Goal: Task Accomplishment & Management: Complete application form

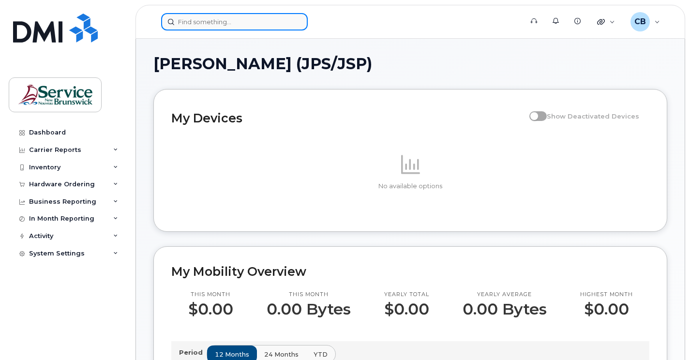
click at [191, 25] on input at bounding box center [234, 21] width 147 height 17
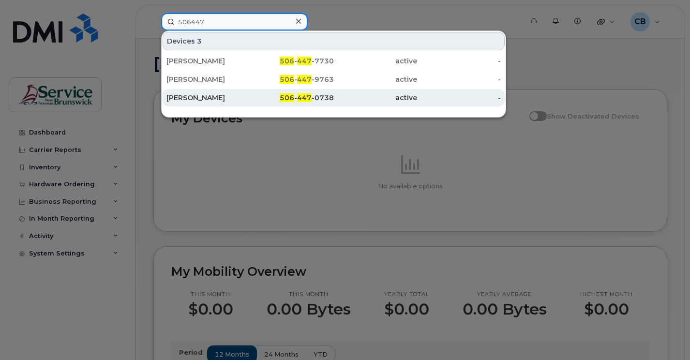
type input "506447"
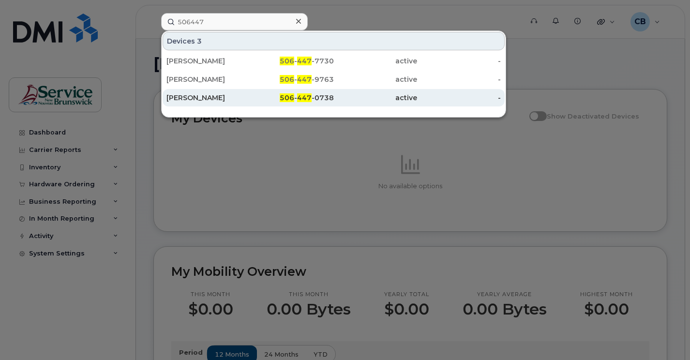
click at [198, 101] on div "[PERSON_NAME]" at bounding box center [208, 98] width 84 height 10
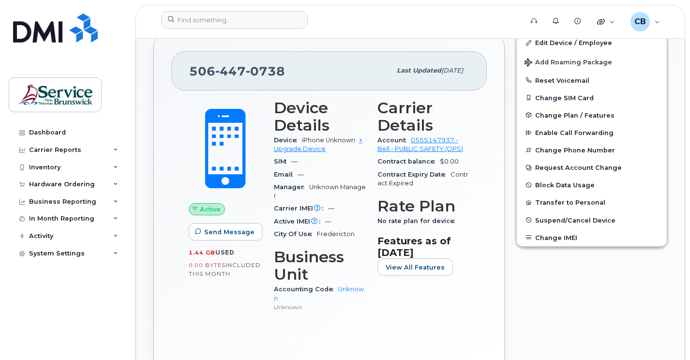
scroll to position [145, 0]
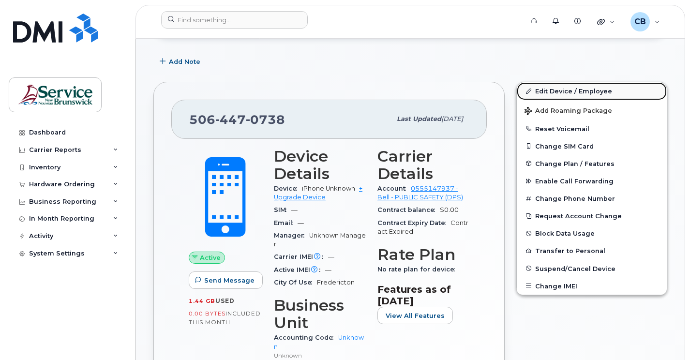
click at [554, 91] on link "Edit Device / Employee" at bounding box center [592, 90] width 150 height 17
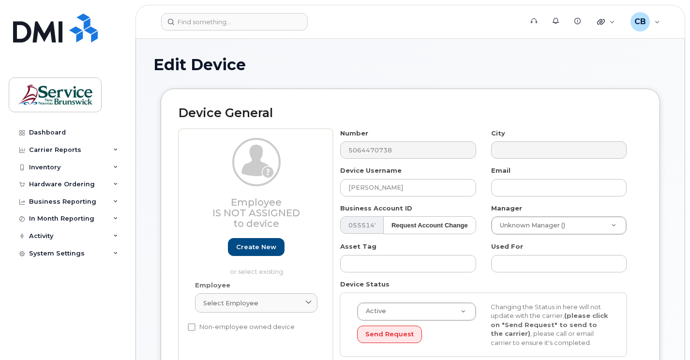
select select "34535605"
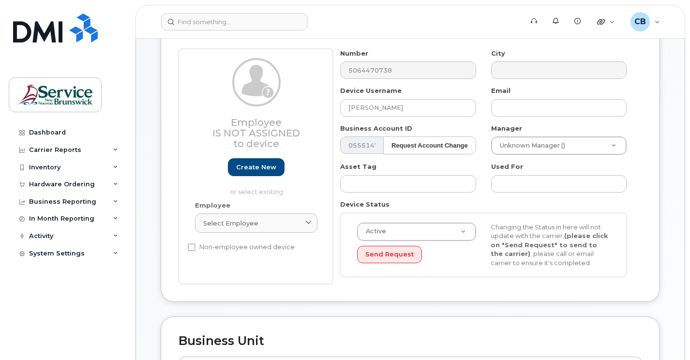
scroll to position [97, 0]
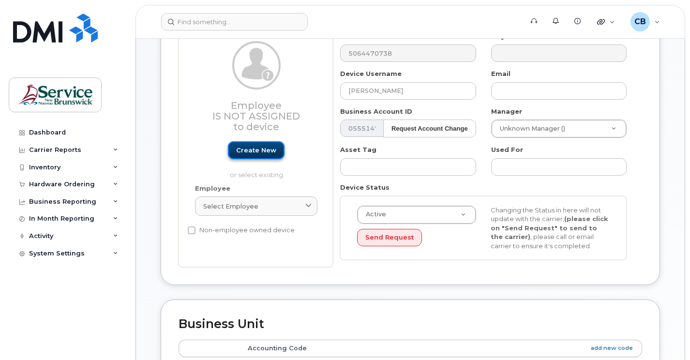
click at [259, 154] on link "Create new" at bounding box center [256, 150] width 57 height 18
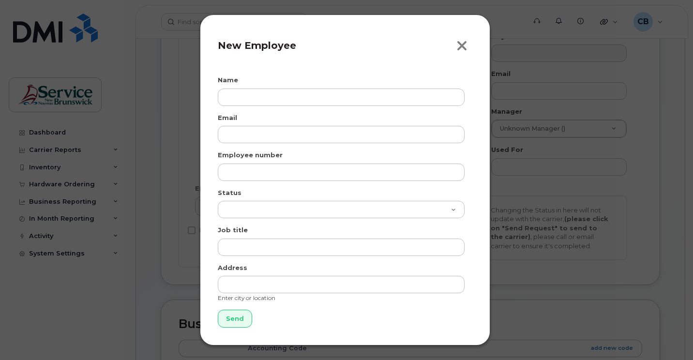
click at [463, 43] on icon "button" at bounding box center [461, 46] width 11 height 15
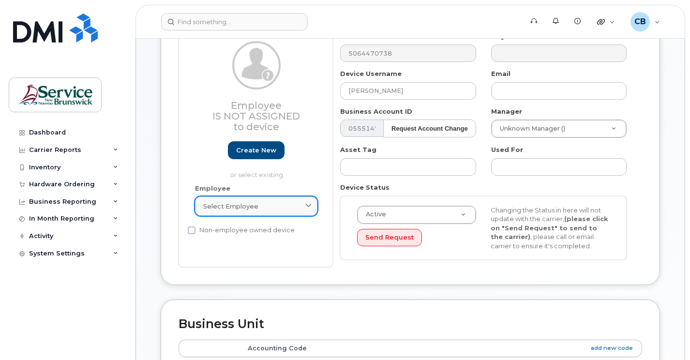
click at [302, 208] on div "Select employee" at bounding box center [256, 206] width 106 height 9
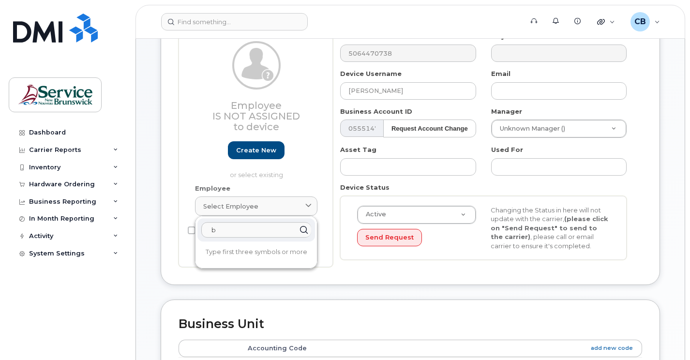
type input "Brian Brown"
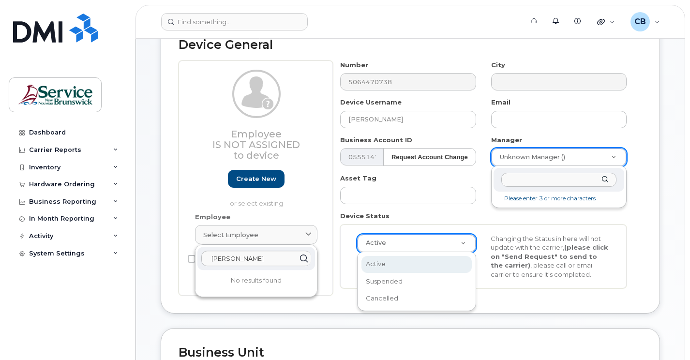
scroll to position [409, 0]
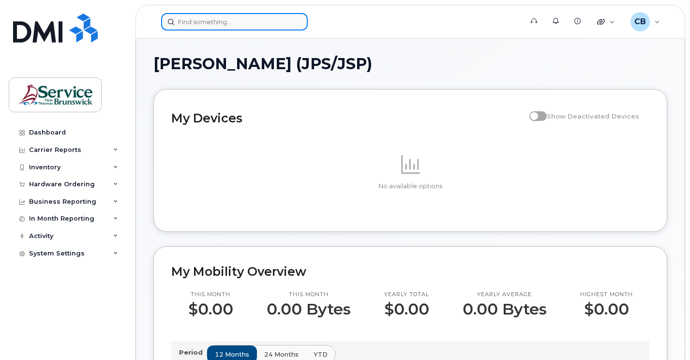
click at [194, 24] on input at bounding box center [234, 21] width 147 height 17
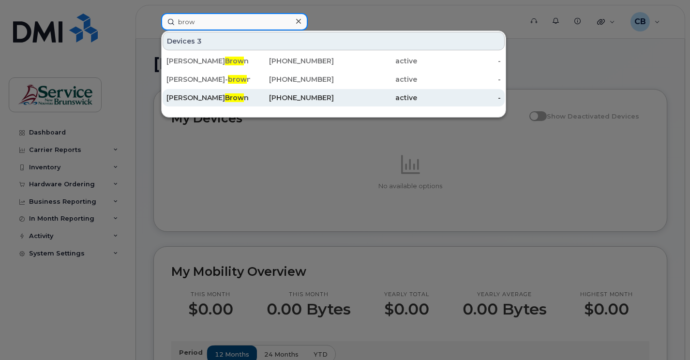
type input "brow"
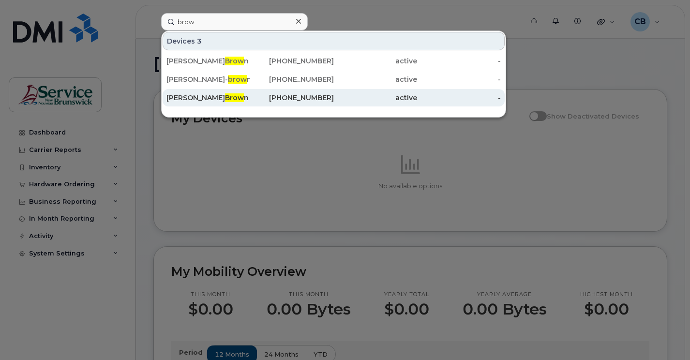
click at [176, 95] on div "Brian Brow n" at bounding box center [208, 98] width 84 height 10
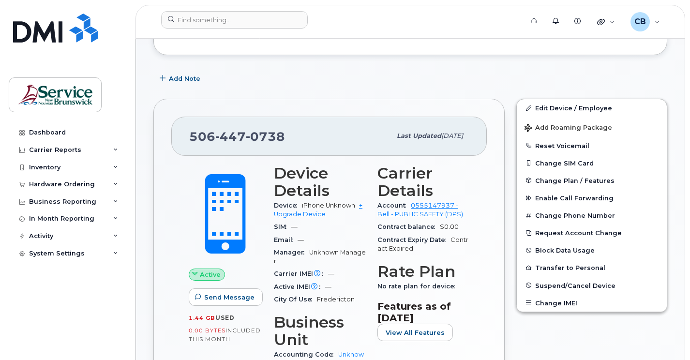
scroll to position [145, 0]
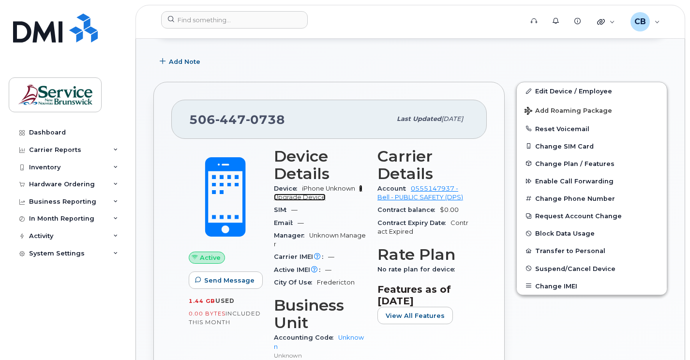
click at [308, 200] on link "+ Upgrade Device" at bounding box center [318, 193] width 89 height 16
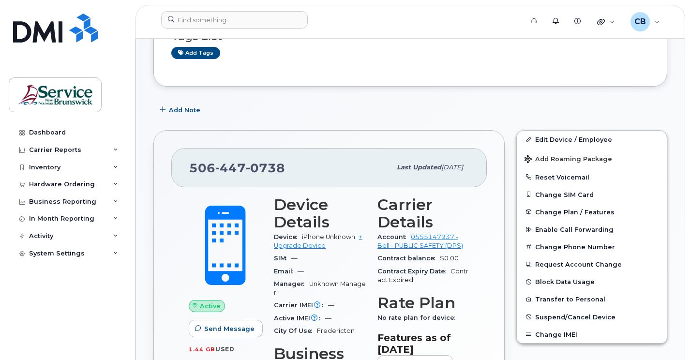
scroll to position [145, 0]
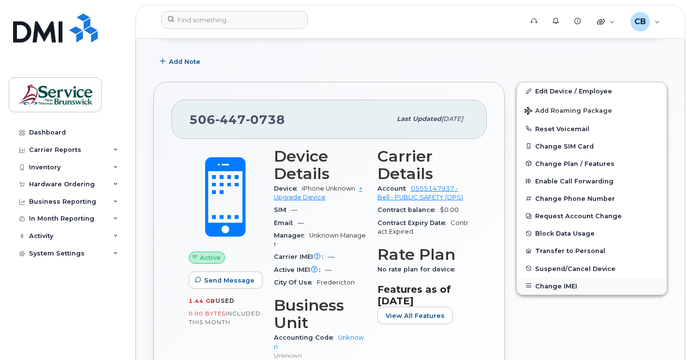
click at [556, 285] on button "Change IMEI" at bounding box center [592, 285] width 150 height 17
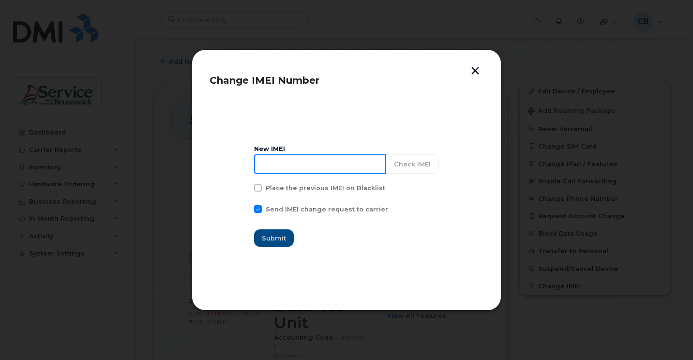
click at [274, 166] on input at bounding box center [320, 163] width 132 height 19
paste input "354216331161517"
type input "354216331161517"
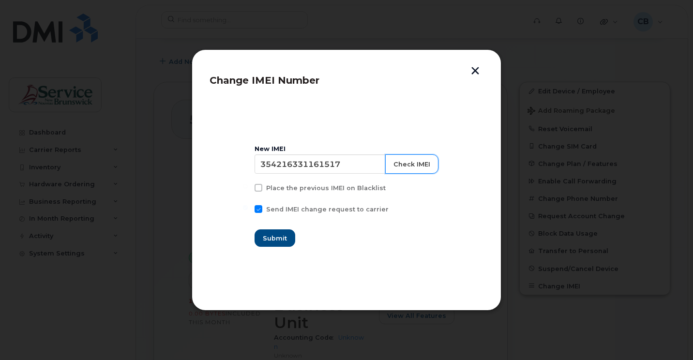
click at [405, 165] on button "Check IMEI" at bounding box center [411, 163] width 53 height 19
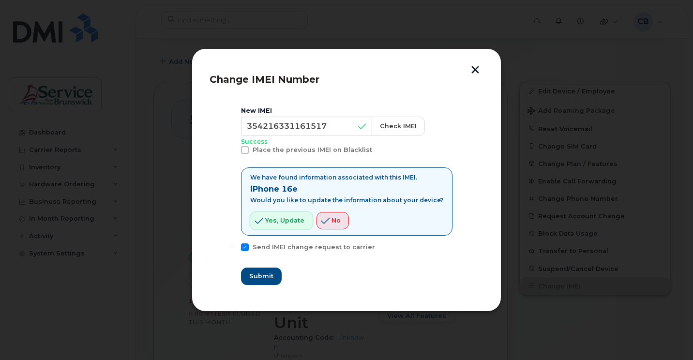
click at [282, 221] on span "Yes, update" at bounding box center [284, 220] width 39 height 9
click at [334, 222] on button "No" at bounding box center [332, 220] width 32 height 17
click at [300, 225] on span "Yes, update" at bounding box center [284, 220] width 39 height 9
click at [270, 277] on span "Submit" at bounding box center [261, 275] width 24 height 9
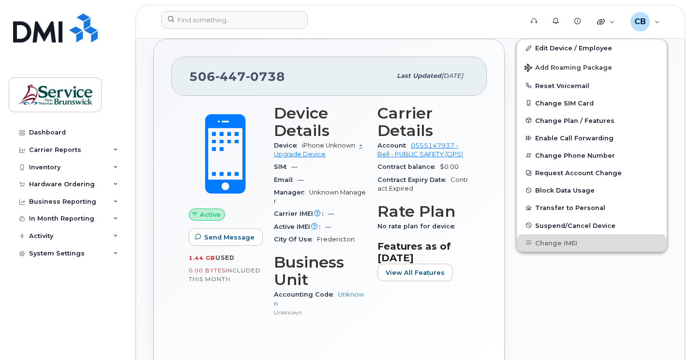
scroll to position [0, 0]
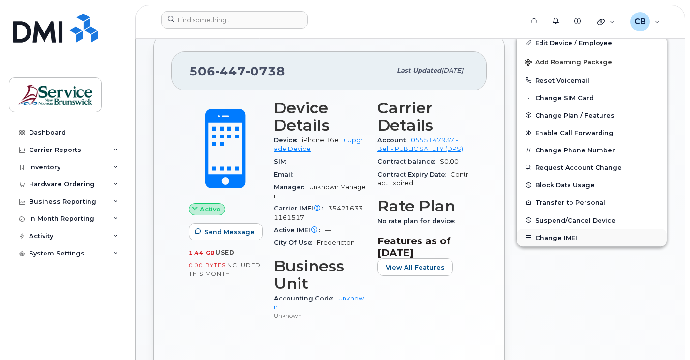
scroll to position [145, 0]
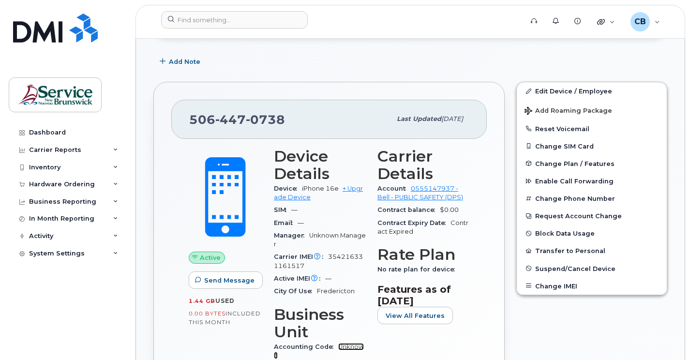
click at [351, 345] on link "Unknown" at bounding box center [319, 351] width 90 height 16
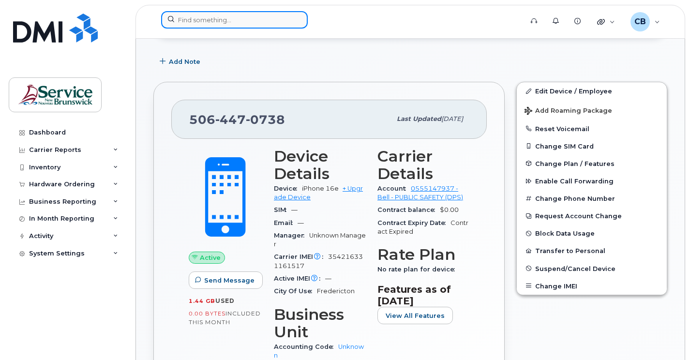
click at [199, 18] on input at bounding box center [234, 19] width 147 height 17
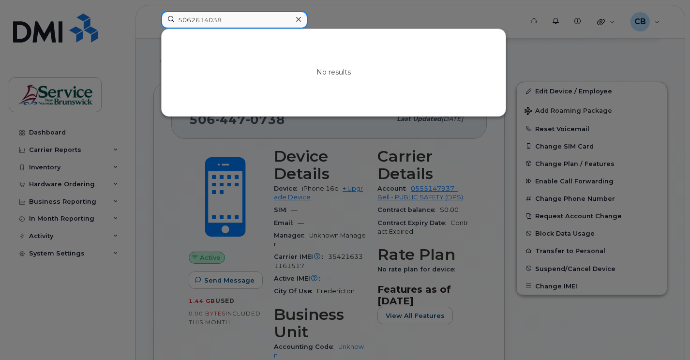
drag, startPoint x: 225, startPoint y: 17, endPoint x: 159, endPoint y: 20, distance: 65.9
click at [159, 20] on div "5062614038 No results" at bounding box center [338, 21] width 371 height 21
type input "5062614038"
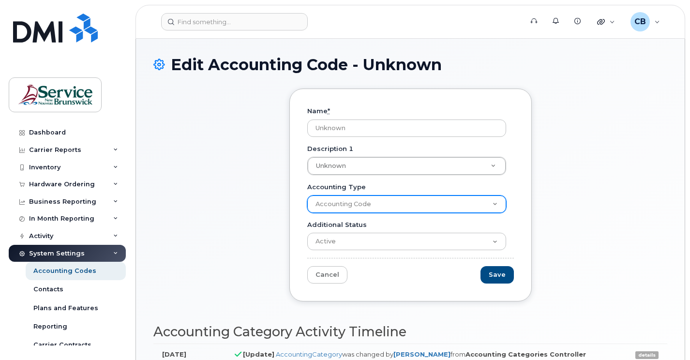
click at [496, 204] on select "Accounting Code" at bounding box center [406, 203] width 199 height 17
click at [414, 206] on select "Accounting Code" at bounding box center [406, 203] width 199 height 17
click at [413, 206] on select "Accounting Code" at bounding box center [406, 203] width 199 height 17
click at [307, 195] on select "Accounting Code" at bounding box center [406, 203] width 199 height 17
click at [336, 203] on select "Accounting Code" at bounding box center [406, 203] width 199 height 17
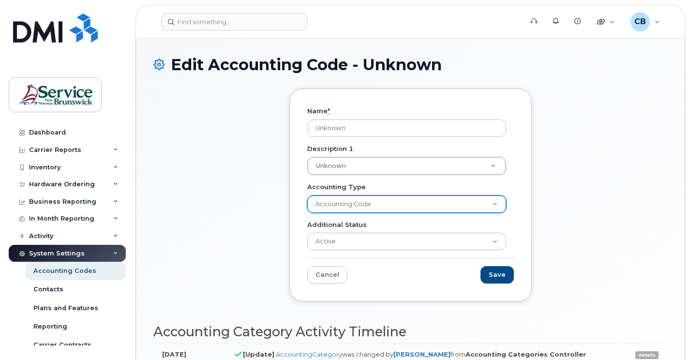
click at [313, 204] on select "Accounting Code" at bounding box center [406, 203] width 199 height 17
click at [494, 205] on select "Accounting Code" at bounding box center [406, 203] width 199 height 17
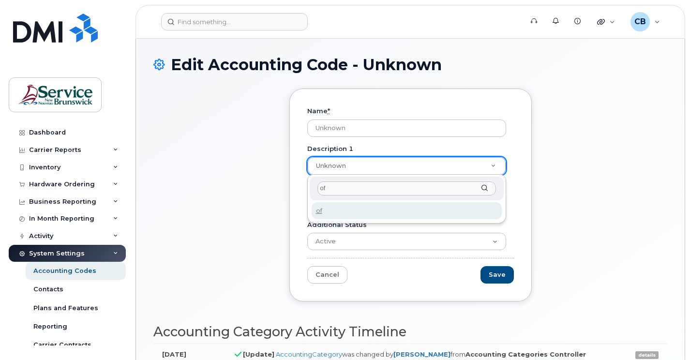
type input "o"
type input "Office of the Fire Marshal"
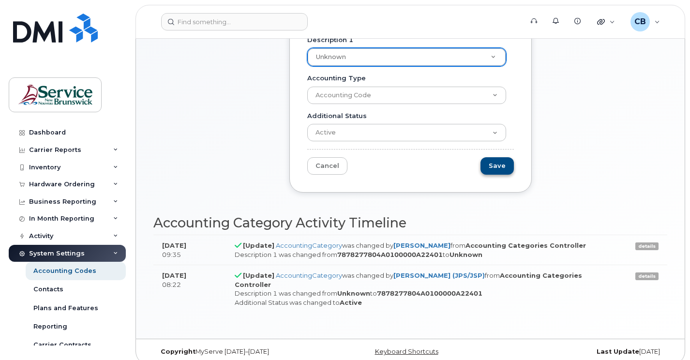
scroll to position [110, 0]
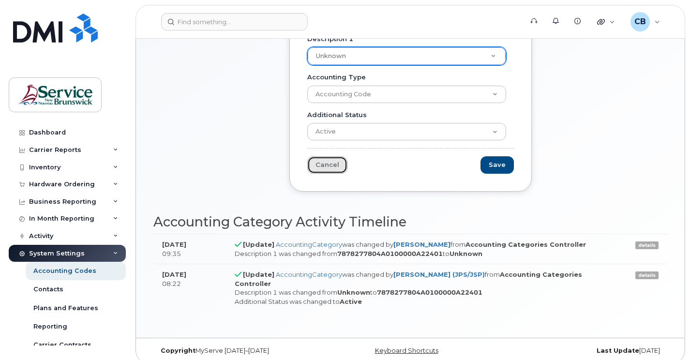
click at [324, 173] on link "Cancel" at bounding box center [327, 165] width 40 height 18
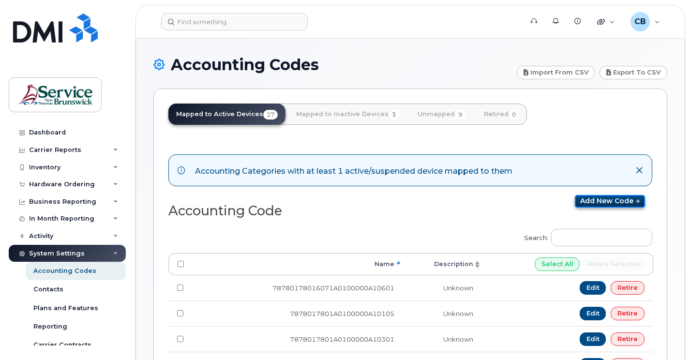
click at [625, 201] on link "Add new code" at bounding box center [610, 201] width 70 height 13
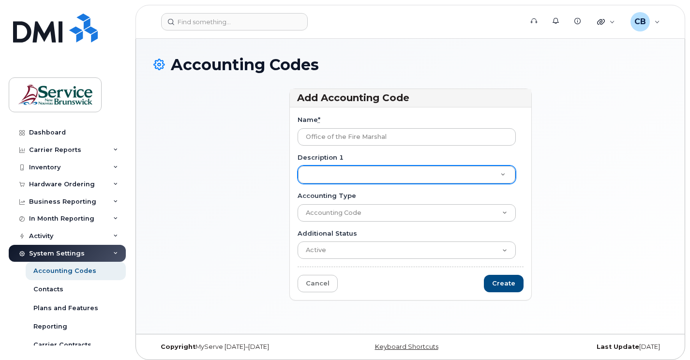
type input "Office of the Fire Marshal"
drag, startPoint x: 388, startPoint y: 134, endPoint x: 291, endPoint y: 135, distance: 96.8
click at [291, 135] on div "Name * Office of the Fire Marshal Description 1 Description 1 Accounting Type A…" at bounding box center [410, 203] width 241 height 193
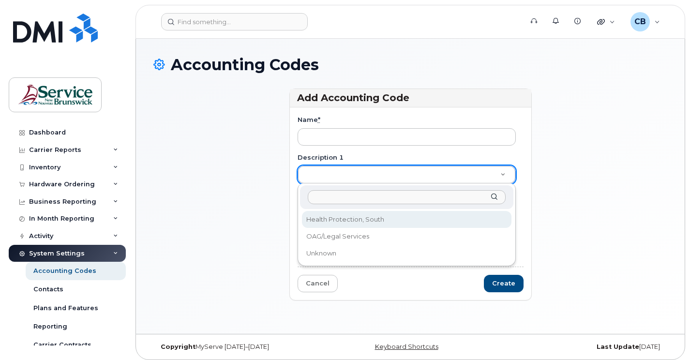
paste input "Office of the Fire Marshal"
type input "Office of the Fire Marshal"
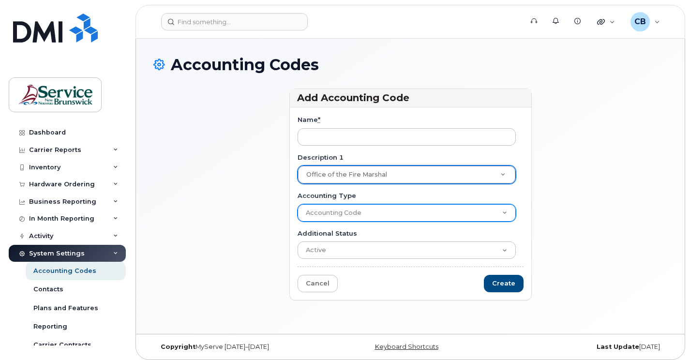
click at [377, 214] on select "Accounting Code" at bounding box center [406, 212] width 218 height 17
click at [499, 210] on select "Accounting Code" at bounding box center [406, 212] width 218 height 17
click at [502, 212] on select "Accounting Code" at bounding box center [406, 212] width 218 height 17
select select
click at [297, 204] on select "Accounting Code" at bounding box center [406, 212] width 218 height 17
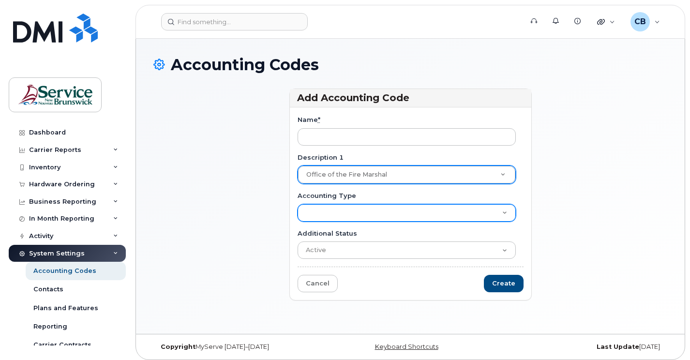
click at [313, 210] on select "Accounting Code" at bounding box center [406, 212] width 218 height 17
click at [297, 204] on select "Accounting Code" at bounding box center [406, 212] width 218 height 17
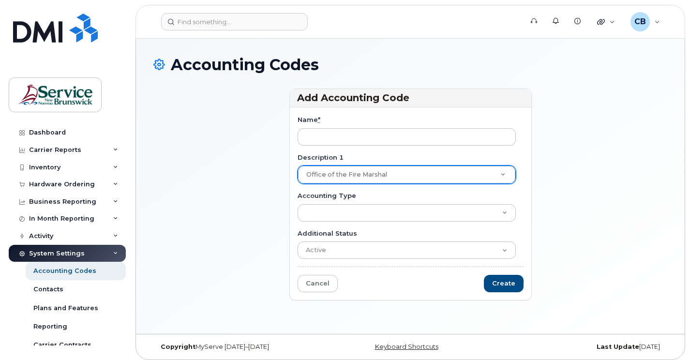
click at [308, 204] on div "Accounting Type Accounting Code" at bounding box center [410, 206] width 226 height 30
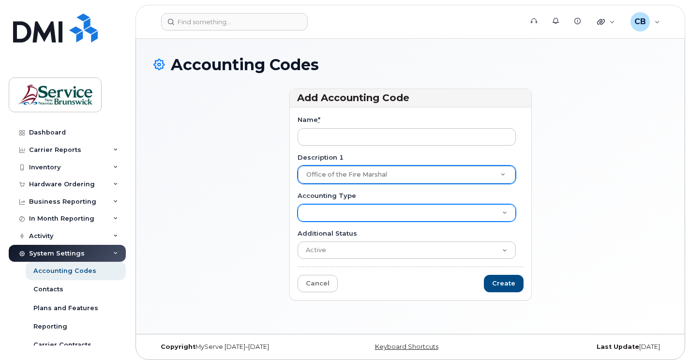
click at [308, 208] on select "Accounting Code" at bounding box center [406, 212] width 218 height 17
click at [297, 204] on select "Accounting Code" at bounding box center [406, 212] width 218 height 17
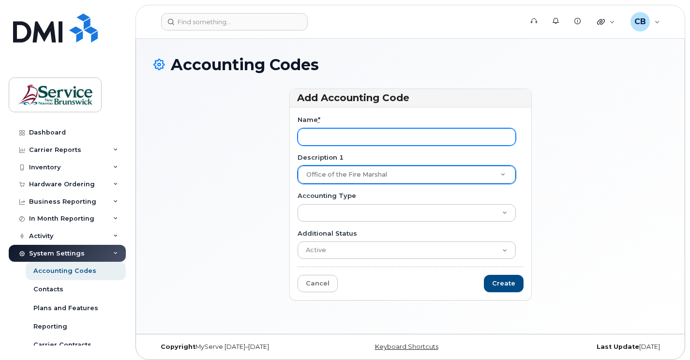
click at [303, 139] on input "Name *" at bounding box center [406, 136] width 218 height 17
paste input "Office of the Fire Marshal"
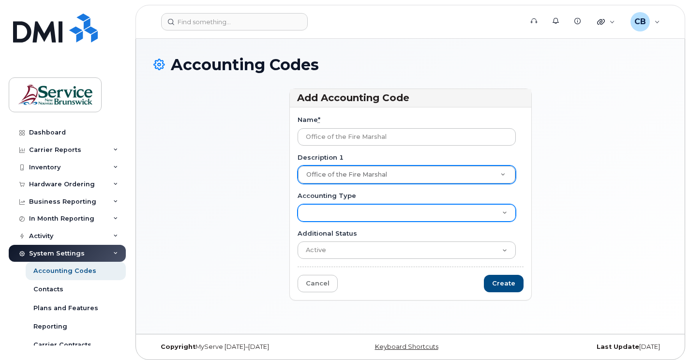
click at [318, 204] on select "Accounting Code" at bounding box center [406, 212] width 218 height 17
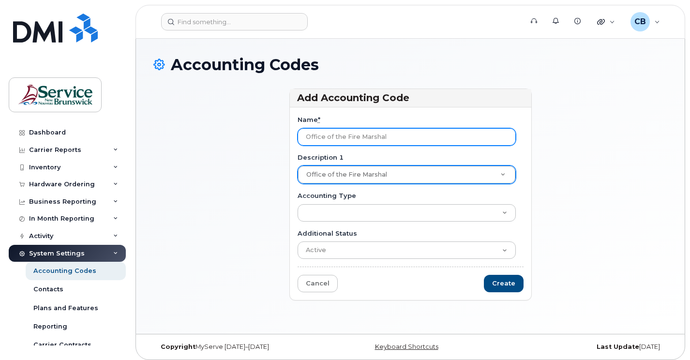
click at [308, 137] on input "Office of the Fire Marshal" at bounding box center [406, 136] width 218 height 17
drag, startPoint x: 306, startPoint y: 136, endPoint x: 471, endPoint y: 148, distance: 165.8
click at [471, 148] on form "Name * Office of the Fire Marshal Description 1 Office of the Fire Marshal Desc…" at bounding box center [410, 203] width 226 height 177
paste input "7878167801AFMM0000A20311"
type input "7878167801AFMM0000A20311"
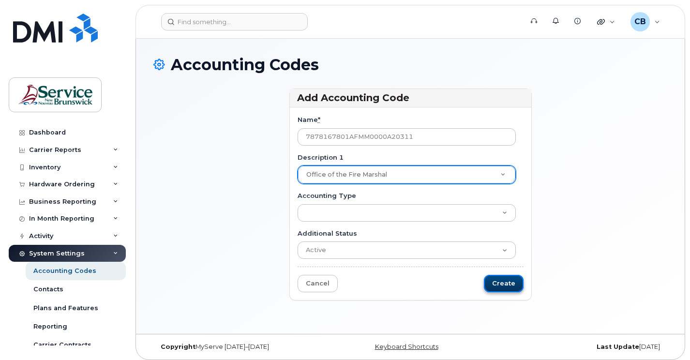
click at [510, 283] on input "Create" at bounding box center [504, 284] width 40 height 18
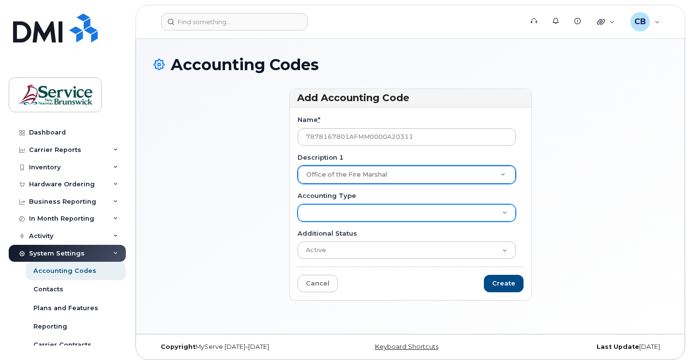
click at [503, 213] on select "Accounting Code" at bounding box center [406, 212] width 218 height 17
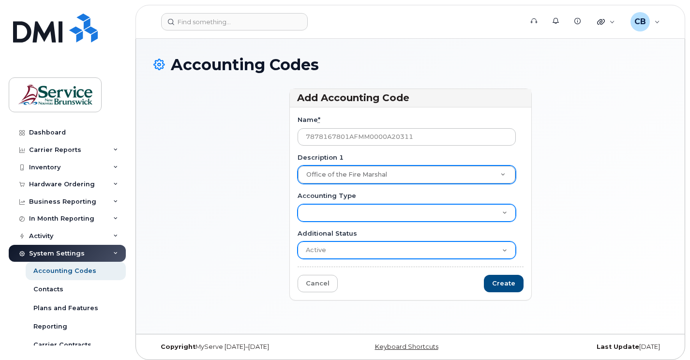
select select "2025"
click at [297, 204] on select "Accounting Code" at bounding box center [406, 212] width 218 height 17
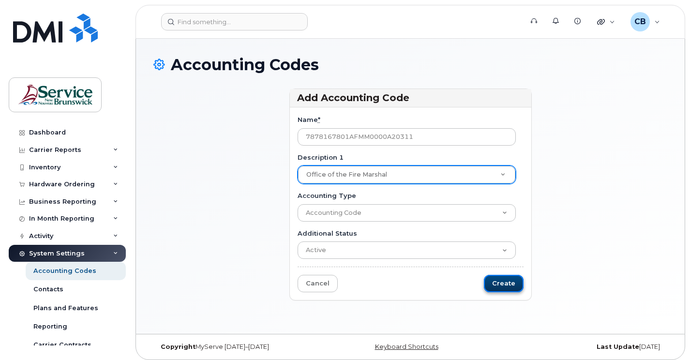
click at [504, 286] on input "Create" at bounding box center [504, 284] width 40 height 18
type input "Saving..."
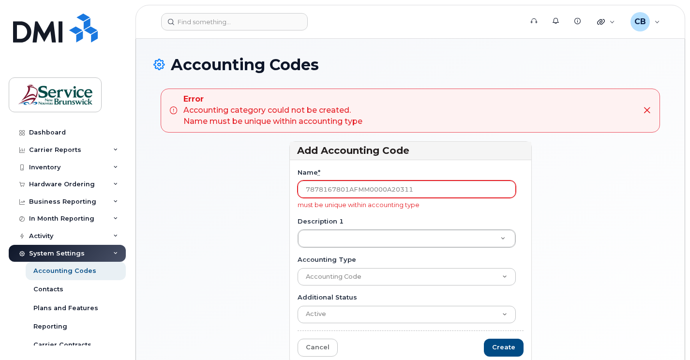
click at [313, 190] on input "7878167801AFMM0000A20311" at bounding box center [406, 188] width 218 height 17
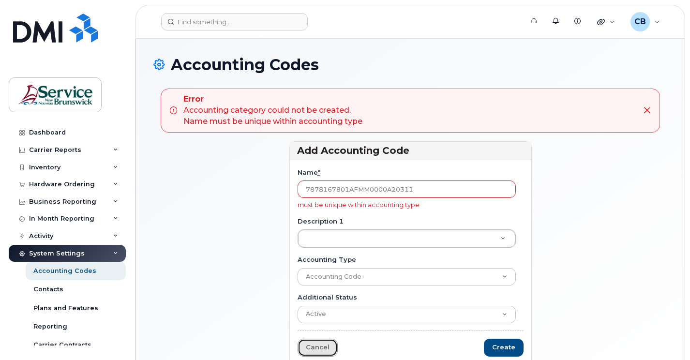
click at [326, 346] on link "Cancel" at bounding box center [317, 348] width 40 height 18
